Goal: Information Seeking & Learning: Understand process/instructions

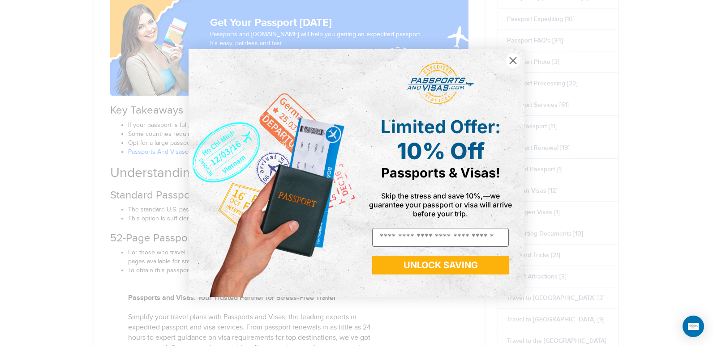
click at [514, 59] on circle "Close dialog" at bounding box center [512, 60] width 15 height 15
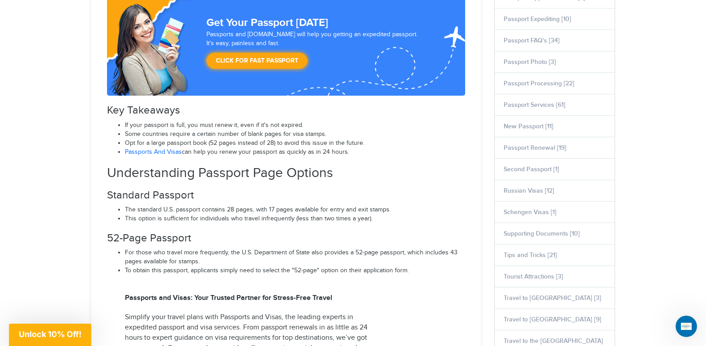
click at [158, 151] on link "Passports And Visas" at bounding box center [153, 152] width 57 height 7
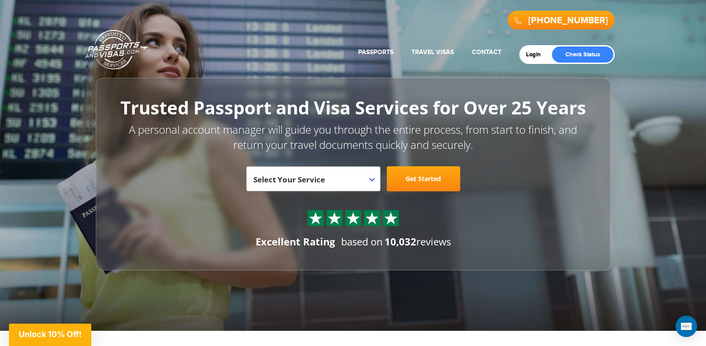
click at [367, 183] on span "Select Your Service" at bounding box center [312, 182] width 118 height 25
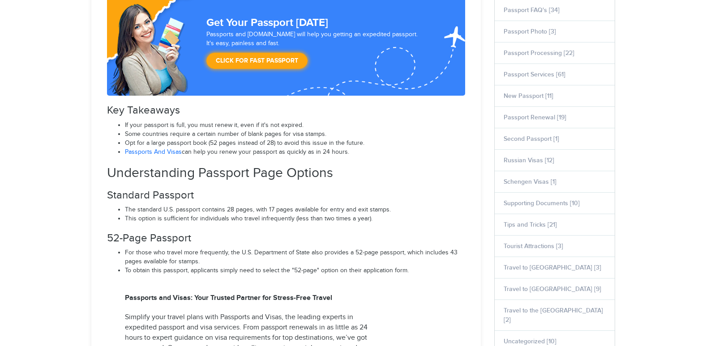
select select "**********"
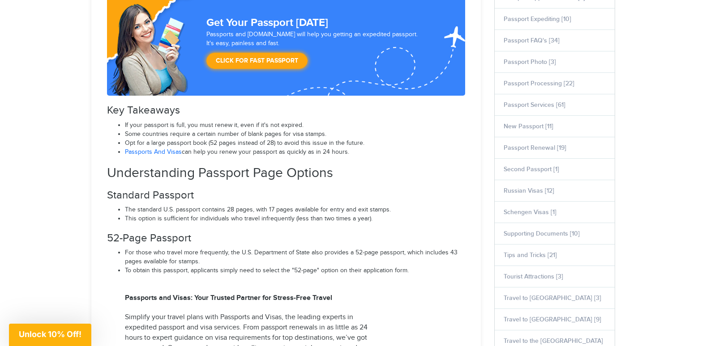
click at [170, 129] on span "Some countries require a certain number of blank pages for visa stamps." at bounding box center [214, 125] width 179 height 7
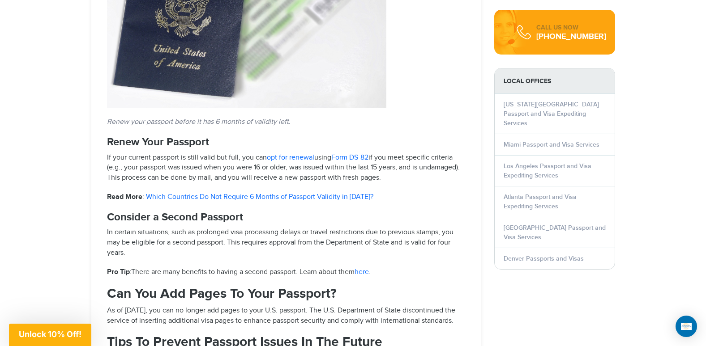
scroll to position [1047, 0]
drag, startPoint x: 213, startPoint y: 235, endPoint x: 76, endPoint y: 221, distance: 138.1
click at [76, 221] on div "720-821-7464 Passports & Visas.com Login Check Status Passports Passport Renewa…" at bounding box center [353, 324] width 706 height 2743
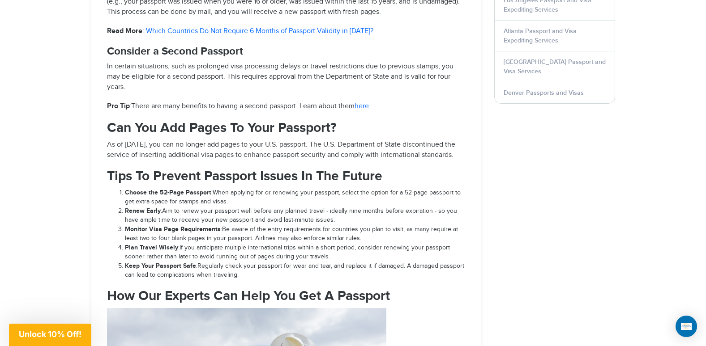
scroll to position [1214, 0]
